Goal: Navigation & Orientation: Find specific page/section

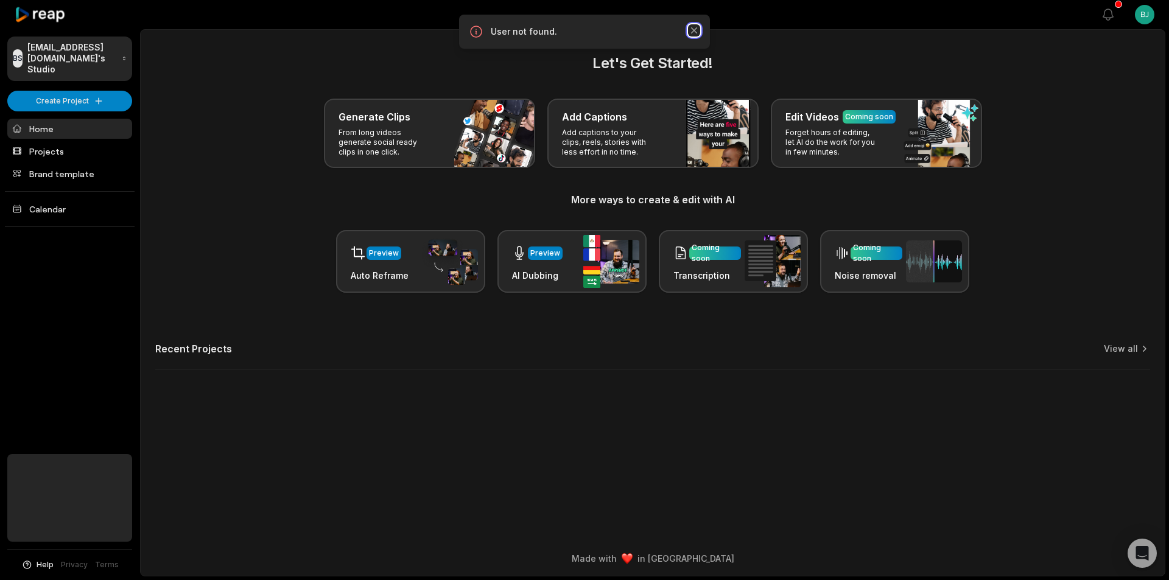
click at [691, 31] on icon "button" at bounding box center [694, 30] width 12 height 12
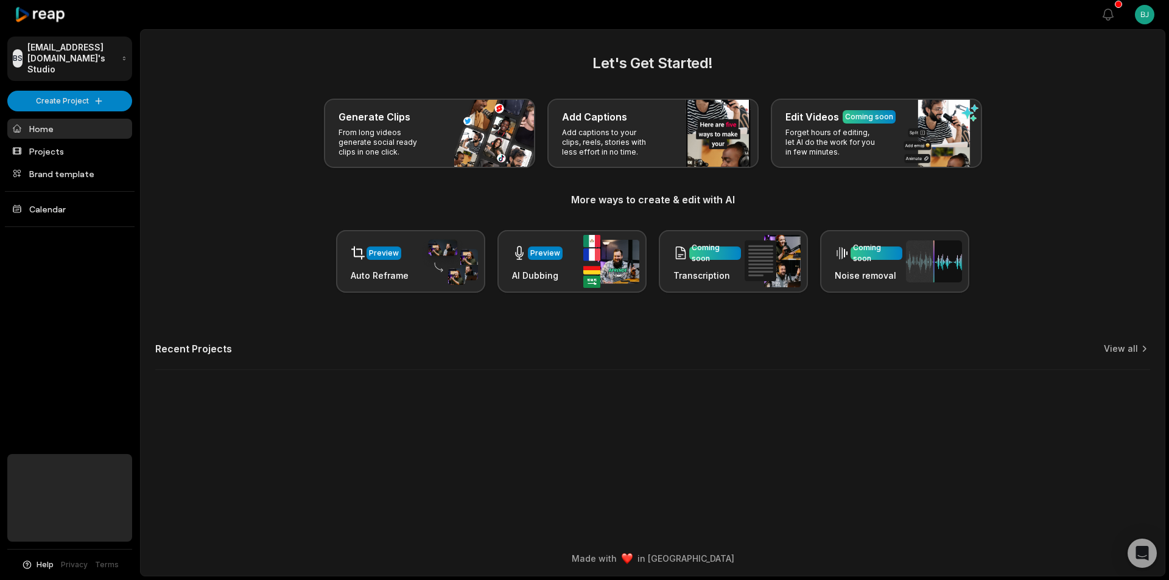
click at [99, 51] on html "BS Bjkzpa@telegmail.com's Studio Create Project Home Projects Brand template Ca…" at bounding box center [584, 290] width 1169 height 580
click at [173, 66] on html "BS Bjkzpa@telegmail.com's Studio Create Project Home Projects Brand template Ca…" at bounding box center [584, 290] width 1169 height 580
click at [100, 100] on div "BS Bjkzpa@telegmail.com's Studio Create Project Home Projects Brand template Ca…" at bounding box center [70, 290] width 140 height 580
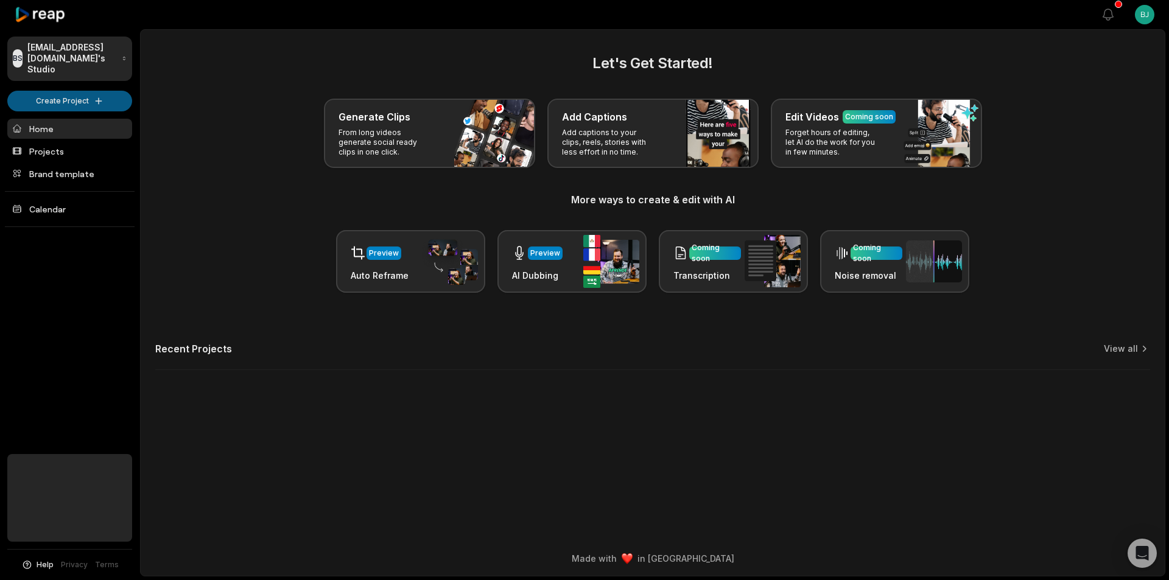
click at [102, 86] on html "BS Bjkzpa@telegmail.com's Studio Create Project Home Projects Brand template Ca…" at bounding box center [584, 290] width 1169 height 580
click at [216, 102] on html "BS Bjkzpa@telegmail.com's Studio Create Project Home Projects Brand template Ca…" at bounding box center [584, 290] width 1169 height 580
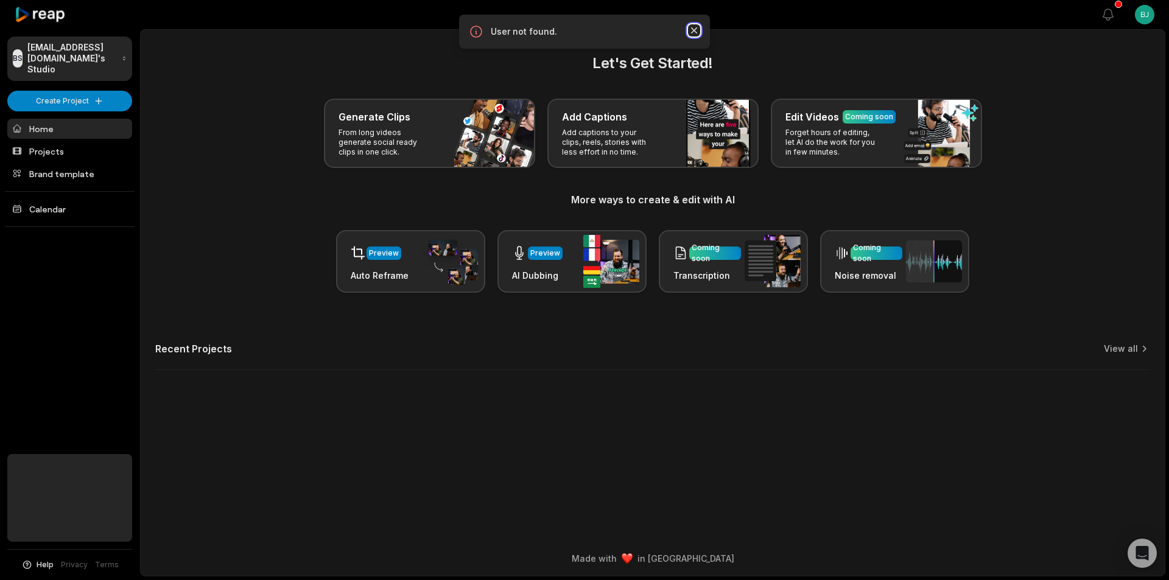
click at [694, 32] on icon "button" at bounding box center [694, 30] width 6 height 6
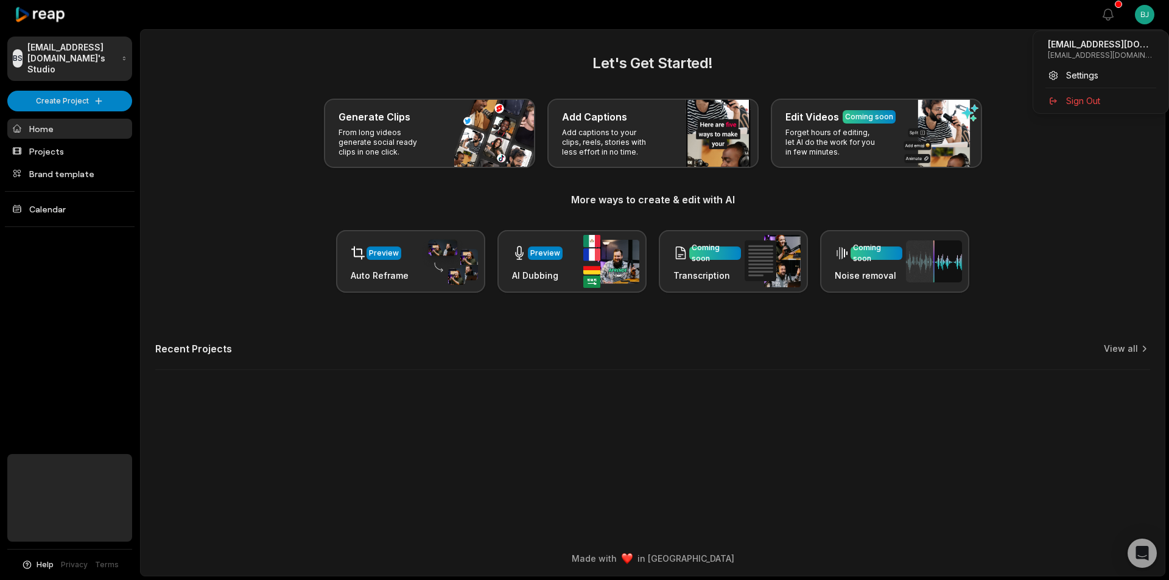
click at [1139, 15] on html "BS [EMAIL_ADDRESS][DOMAIN_NAME]'s Studio Create Project Home Projects Brand tem…" at bounding box center [584, 290] width 1169 height 580
click at [1107, 16] on html "BS [EMAIL_ADDRESS][DOMAIN_NAME]'s Studio Create Project Home Projects Brand tem…" at bounding box center [584, 290] width 1169 height 580
click at [1107, 16] on icon "button" at bounding box center [1108, 14] width 15 height 15
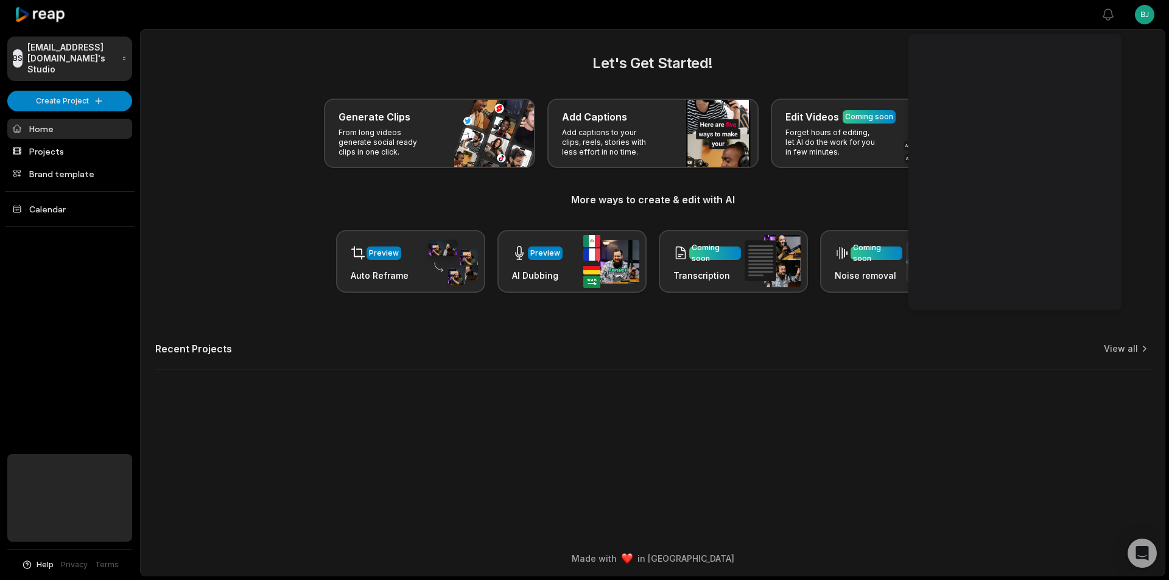
click at [1050, 13] on div at bounding box center [621, 15] width 932 height 28
